Goal: Check status: Check status

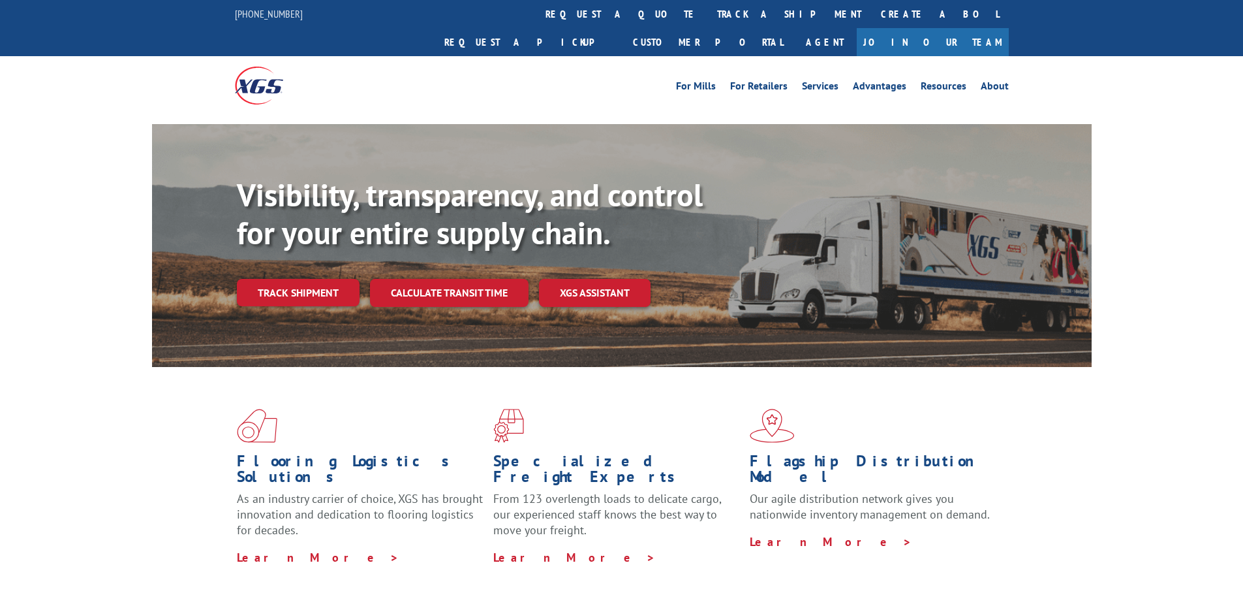
click at [707, 24] on link "track a shipment" at bounding box center [789, 14] width 164 height 28
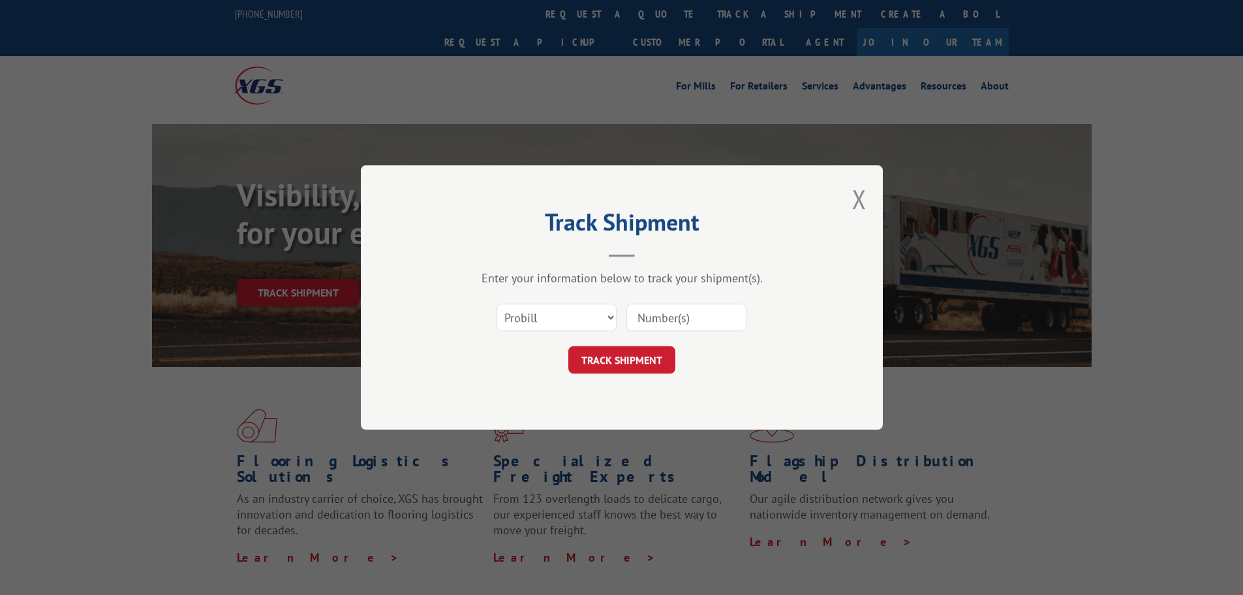
drag, startPoint x: 689, startPoint y: 315, endPoint x: 674, endPoint y: 318, distance: 15.5
click at [689, 315] on input at bounding box center [687, 316] width 120 height 27
paste input "17664521"
type input "17664521"
click at [646, 343] on form "Select category... Probill BOL PO 17664521 TRACK SHIPMENT" at bounding box center [622, 335] width 392 height 78
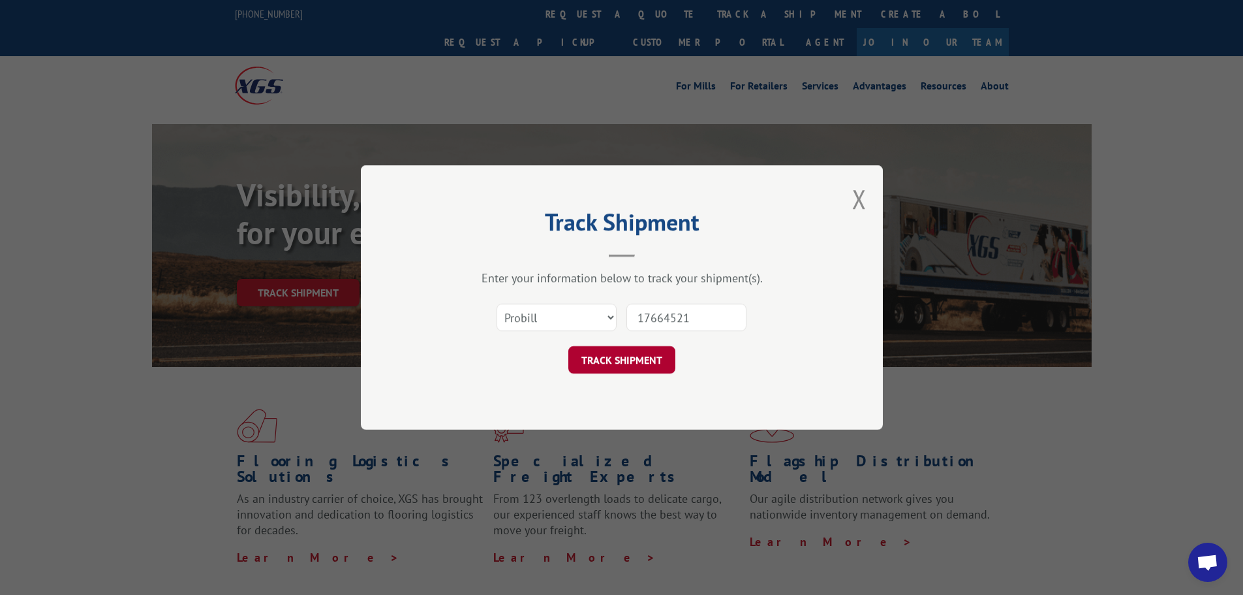
click at [646, 347] on button "TRACK SHIPMENT" at bounding box center [621, 359] width 107 height 27
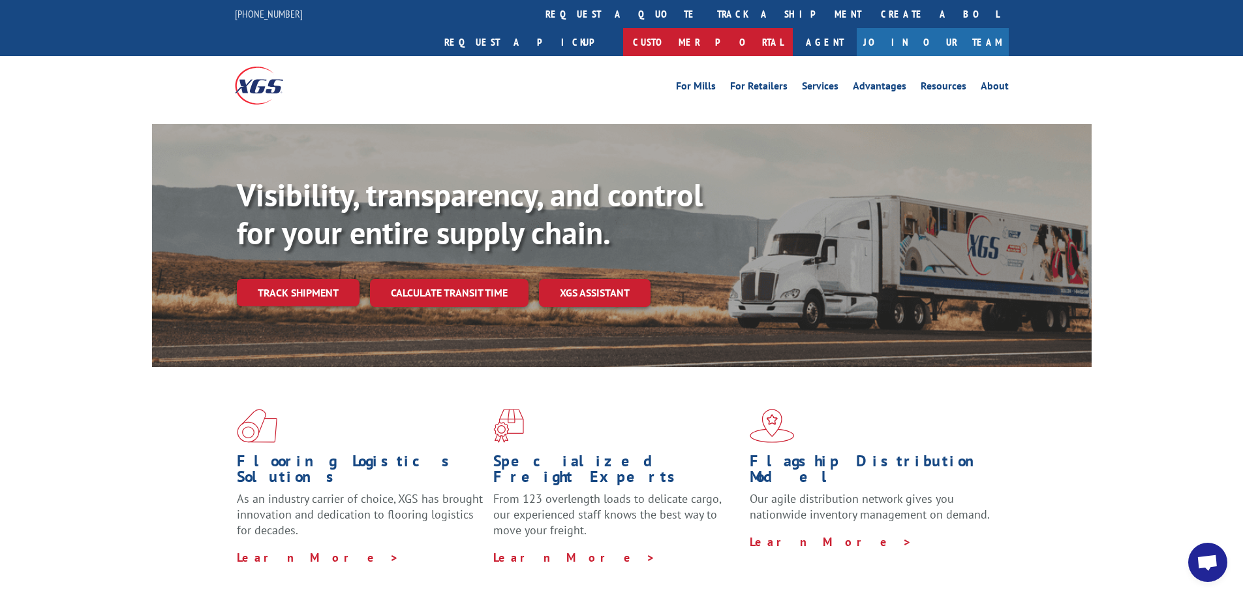
click at [793, 28] on link "Customer Portal" at bounding box center [708, 42] width 170 height 28
